Goal: Check status: Check status

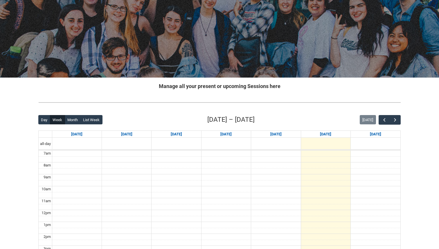
scroll to position [46, 0]
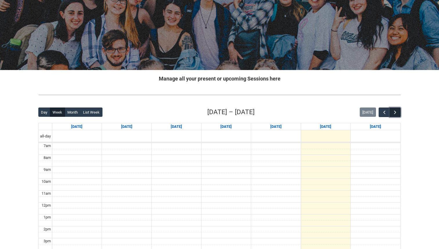
click at [395, 111] on span "button" at bounding box center [395, 112] width 6 height 6
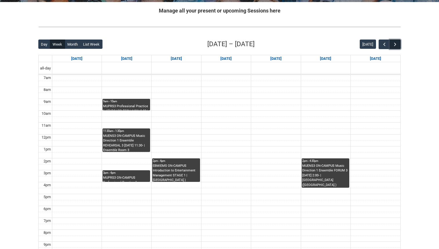
scroll to position [160, 0]
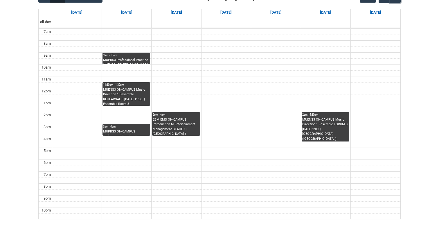
click at [136, 61] on div "MUPRS3 Professional Practice 1 KEYBOARD TECH MON 9:00 | Studio B (Brunswick St.…" at bounding box center [126, 61] width 46 height 6
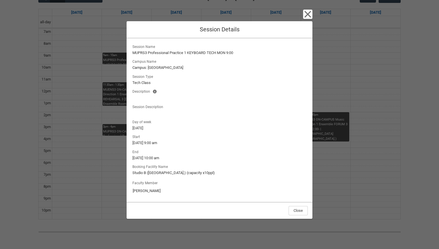
click at [116, 73] on div "Close Session Details Session Name MUPRS3 Professional Practice 1 KEYBOARD TECH…" at bounding box center [219, 124] width 439 height 249
click at [309, 8] on div "Close Session Details Session Name MUPRS3 Professional Practice 1 KEYBOARD TECH…" at bounding box center [220, 124] width 186 height 249
click at [309, 11] on icon "button" at bounding box center [307, 14] width 9 height 9
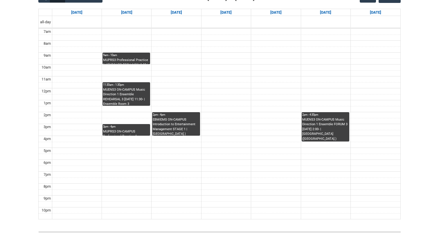
click at [132, 94] on div "MUENS3 ON-CAMPUS Music Direction 1 Ensemble REHEARSAL 3 [DATE] 11:30- | Ensembl…" at bounding box center [126, 96] width 46 height 18
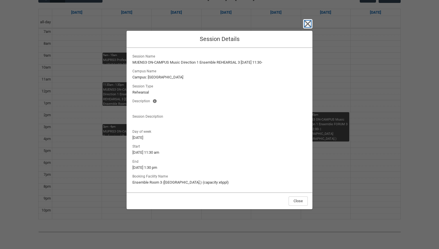
click at [308, 19] on icon "button" at bounding box center [307, 23] width 9 height 9
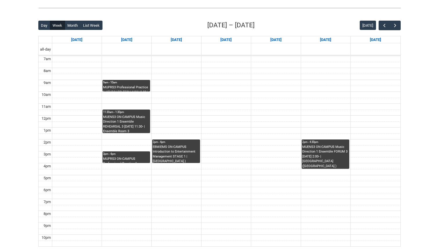
scroll to position [108, 0]
